Goal: Information Seeking & Learning: Learn about a topic

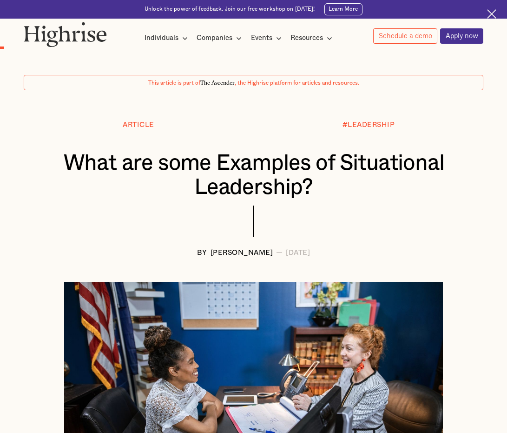
scroll to position [372, 0]
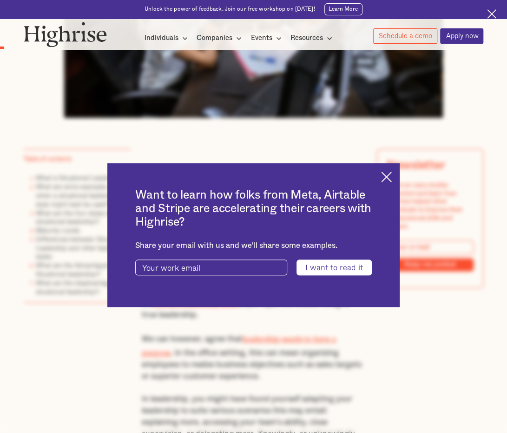
click at [384, 186] on div "Want to learn how folks from Meta, Airtable and Stripe are accelerating their c…" at bounding box center [253, 235] width 292 height 144
click at [390, 176] on img at bounding box center [386, 177] width 11 height 11
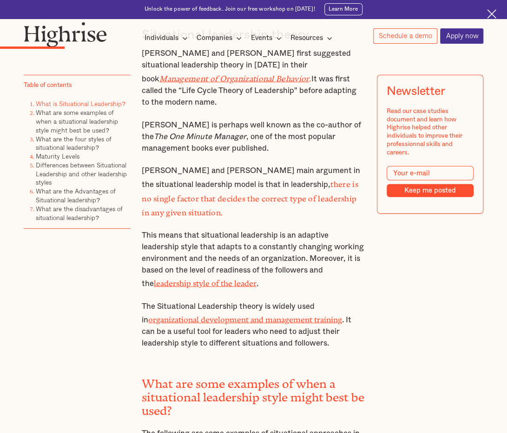
scroll to position [1162, 0]
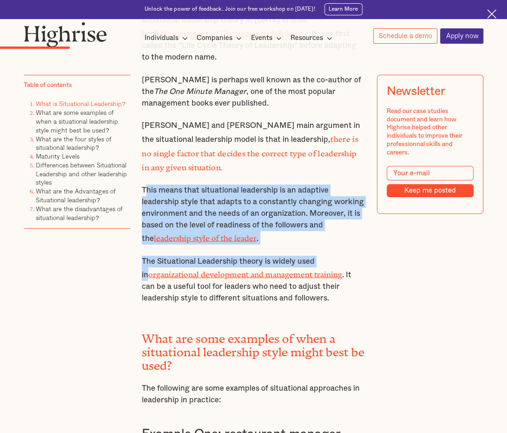
drag, startPoint x: 142, startPoint y: 176, endPoint x: 336, endPoint y: 231, distance: 201.2
click at [336, 231] on div "In the past a leader was a boss. [DATE] leaders can no longer lead solely based…" at bounding box center [254, 315] width 224 height 1853
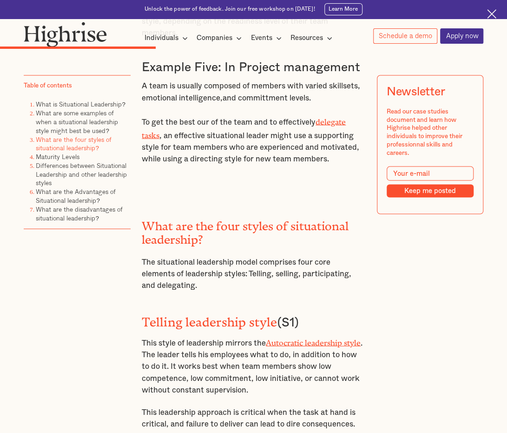
scroll to position [2371, 0]
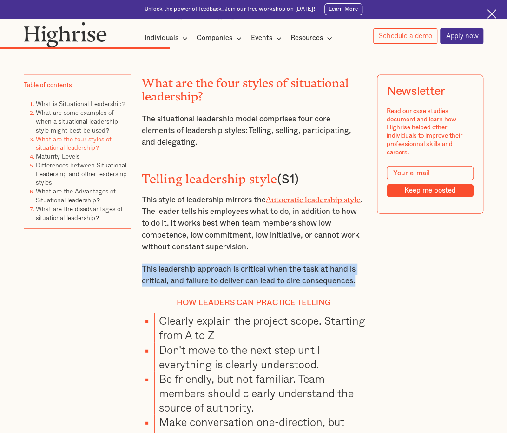
drag, startPoint x: 139, startPoint y: 253, endPoint x: 359, endPoint y: 267, distance: 220.8
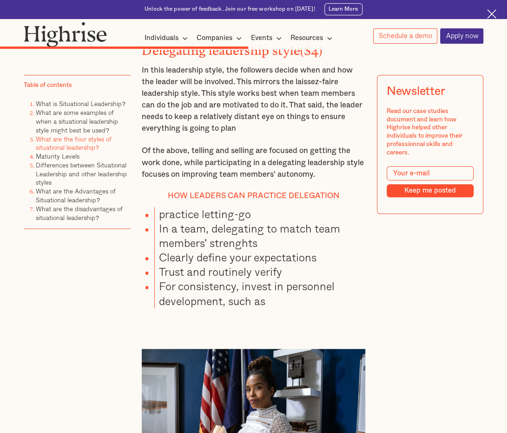
scroll to position [3347, 0]
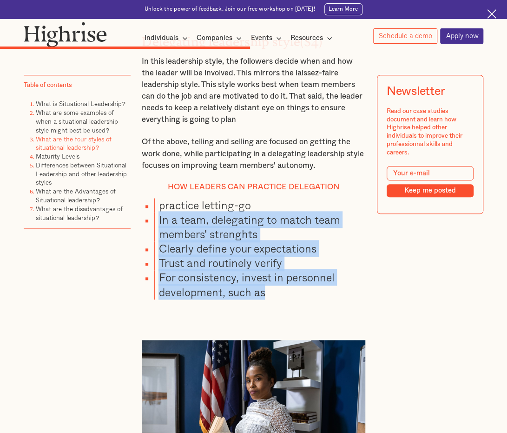
drag, startPoint x: 156, startPoint y: 200, endPoint x: 280, endPoint y: 277, distance: 145.9
click at [280, 277] on ul "practice letting-go In a team, delegating to match team members' strenghts Clea…" at bounding box center [249, 248] width 233 height 101
click at [280, 277] on li "For consistency, invest in personnel development, such as" at bounding box center [259, 284] width 211 height 29
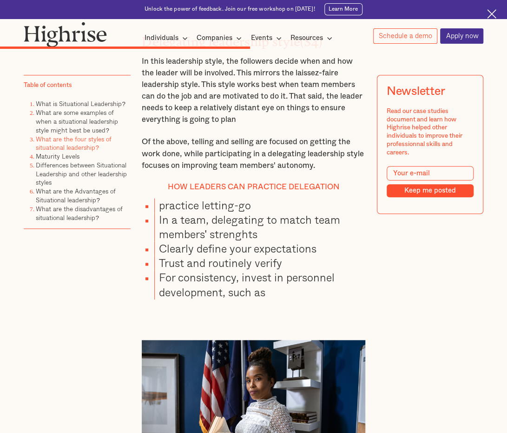
click at [221, 136] on p "Of the above, telling and selling are focused on getting the work done, while p…" at bounding box center [254, 153] width 224 height 35
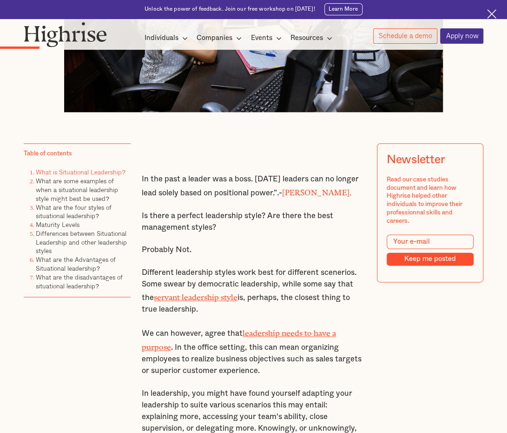
scroll to position [0, 0]
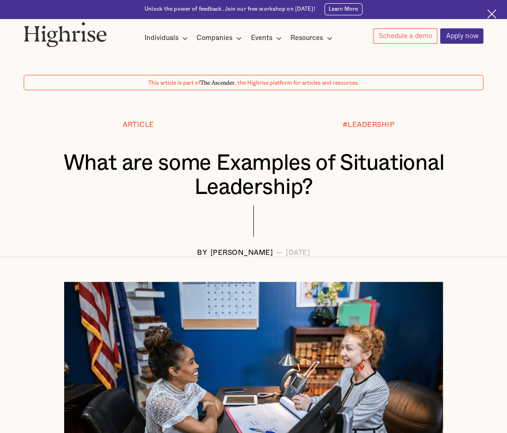
click at [130, 171] on h1 "What are some Examples of Situational Leadership?" at bounding box center [253, 175] width 421 height 49
drag, startPoint x: 186, startPoint y: 255, endPoint x: 335, endPoint y: 254, distance: 148.8
click at [335, 254] on div "BY [PERSON_NAME] — [DATE]" at bounding box center [254, 253] width 460 height 8
copy div "[PERSON_NAME] — [DATE]"
click at [459, 145] on div "#LEADERSHIP" at bounding box center [369, 135] width 230 height 29
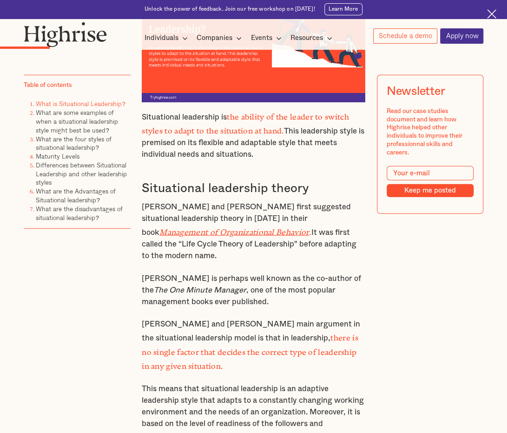
scroll to position [1023, 0]
